Goal: Navigation & Orientation: Find specific page/section

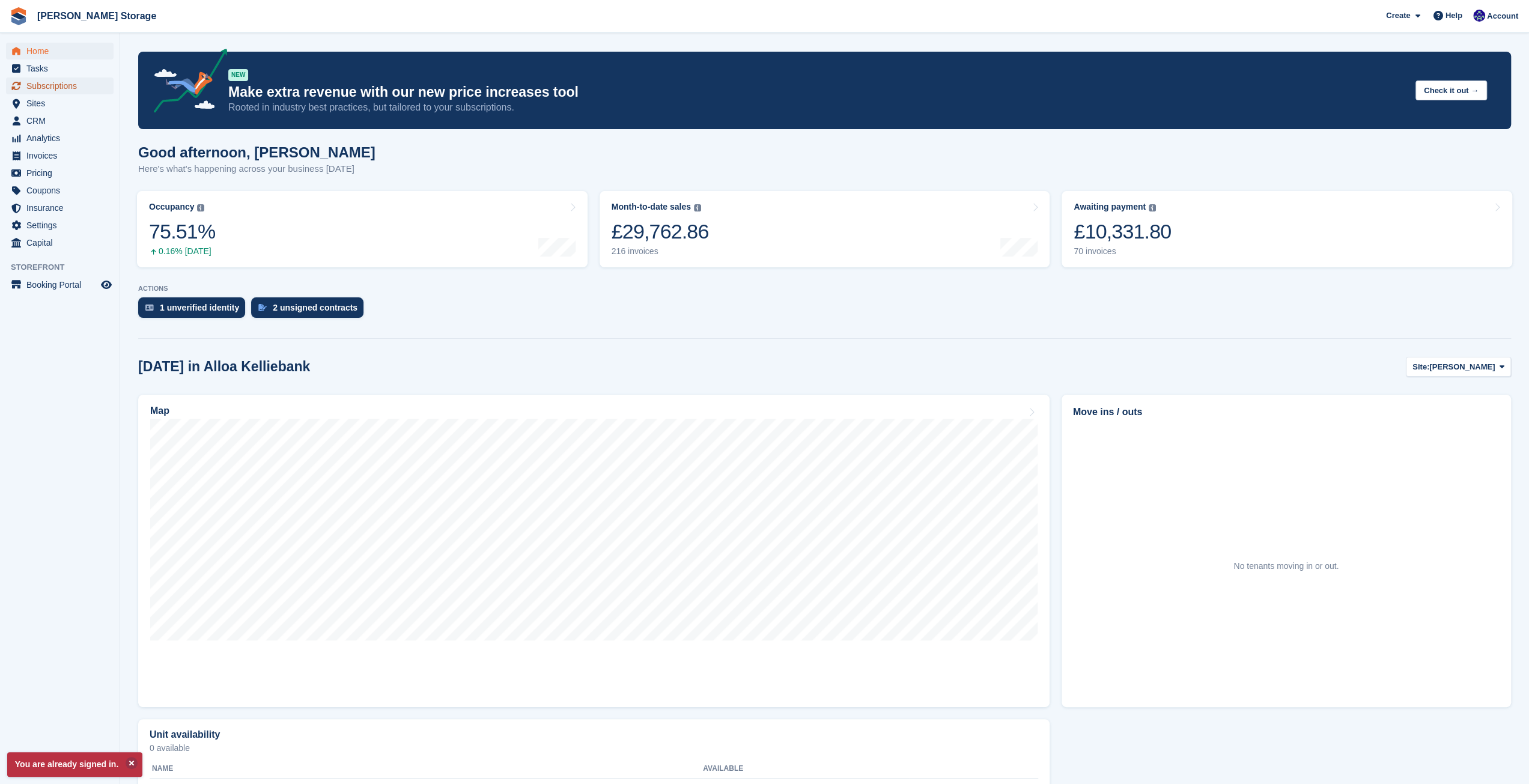
click at [81, 90] on span "Subscriptions" at bounding box center [62, 85] width 72 height 17
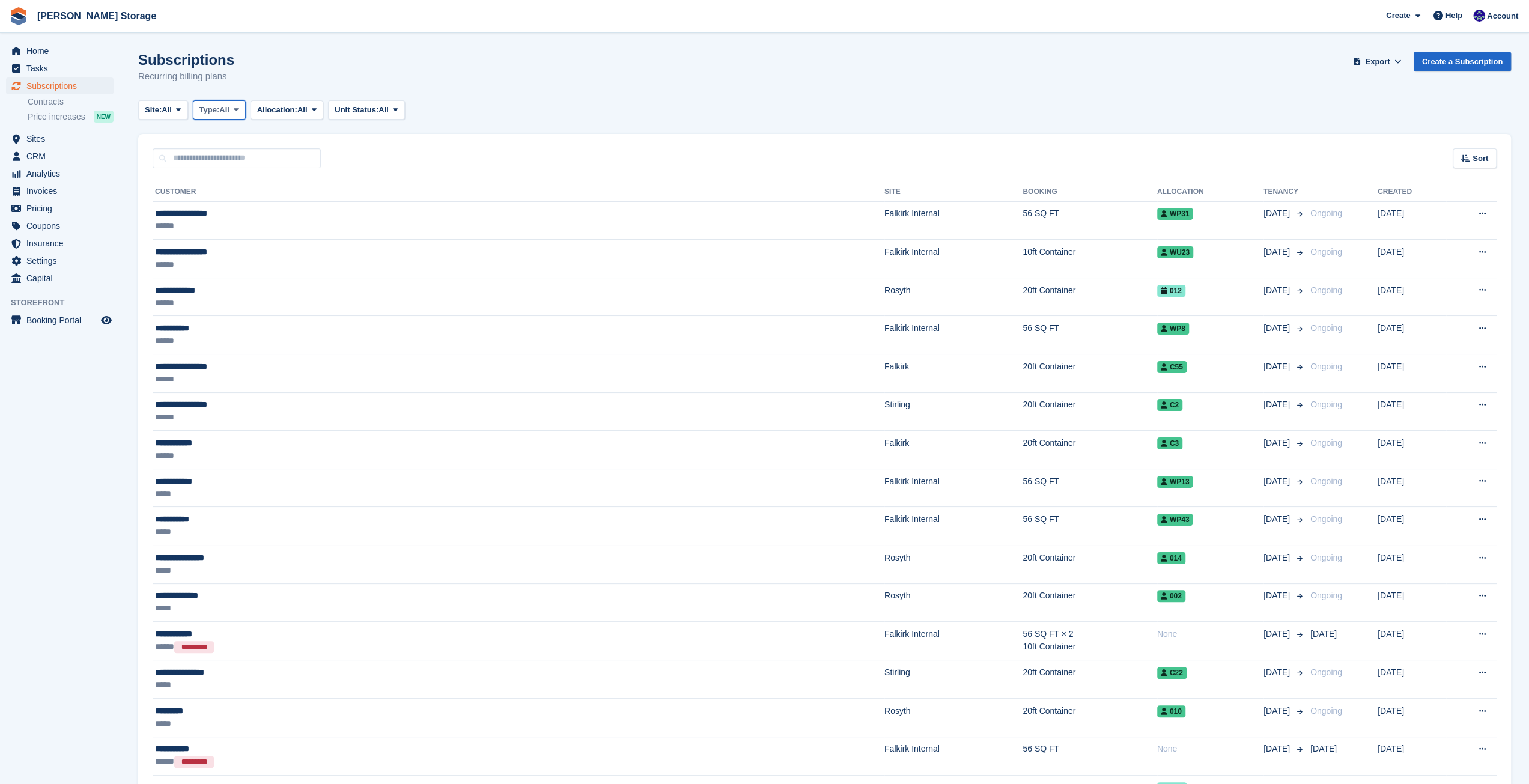
click at [233, 103] on button "Type: All" at bounding box center [220, 111] width 53 height 20
click at [188, 113] on button "Site: All" at bounding box center [162, 111] width 50 height 20
click at [66, 142] on span "Sites" at bounding box center [62, 139] width 72 height 17
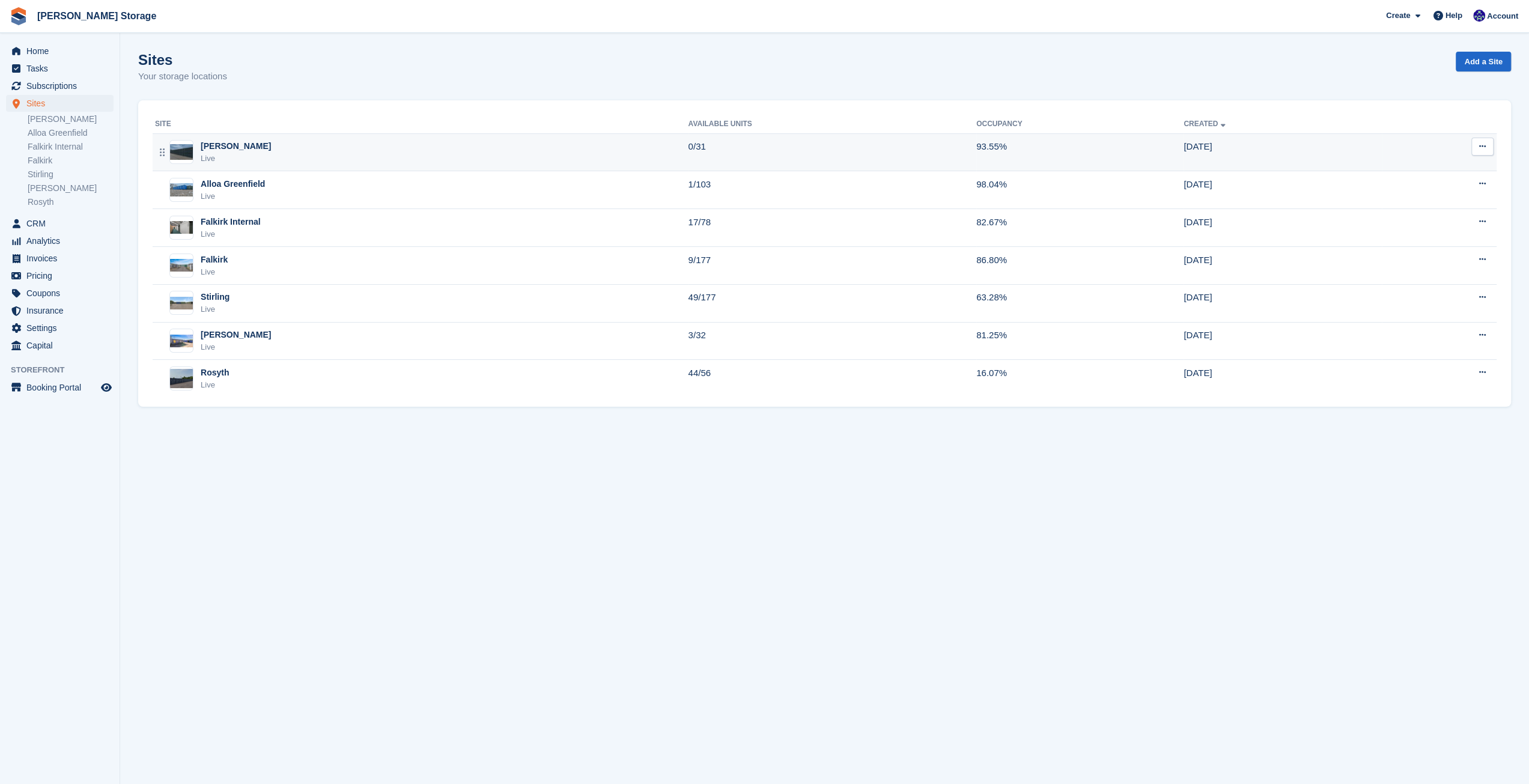
click at [490, 147] on div "[PERSON_NAME] Live" at bounding box center [421, 152] width 533 height 24
